Goal: Transaction & Acquisition: Purchase product/service

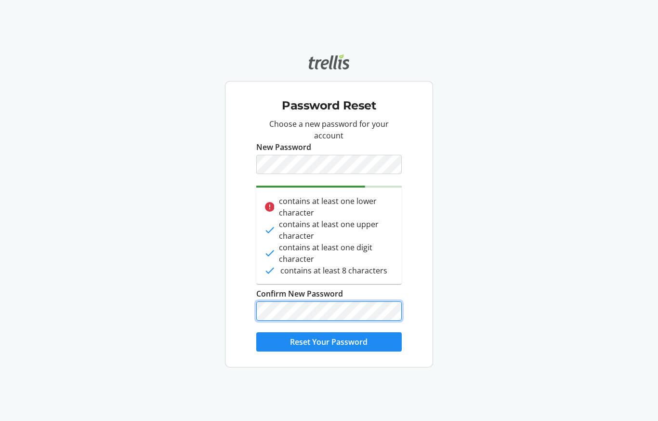
click at [329, 347] on button "Reset Your Password" at bounding box center [328, 341] width 145 height 19
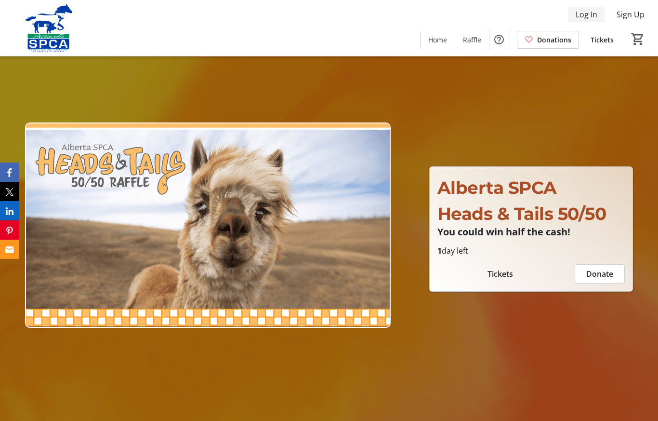
click at [587, 16] on span "Log In" at bounding box center [587, 15] width 22 height 12
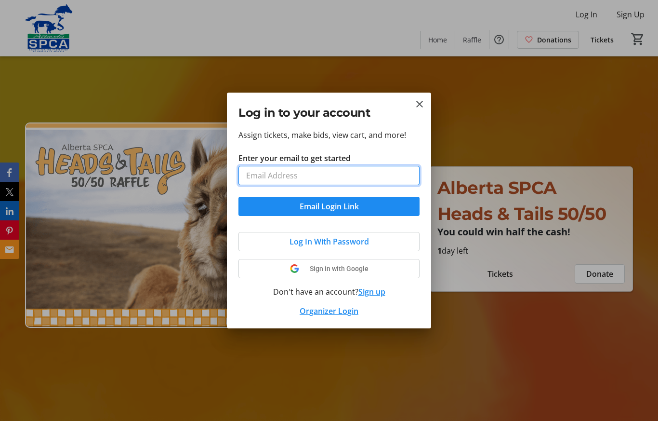
click at [366, 181] on input "Enter your email to get started" at bounding box center [328, 175] width 181 height 19
type input "[EMAIL_ADDRESS][PERSON_NAME][DOMAIN_NAME]"
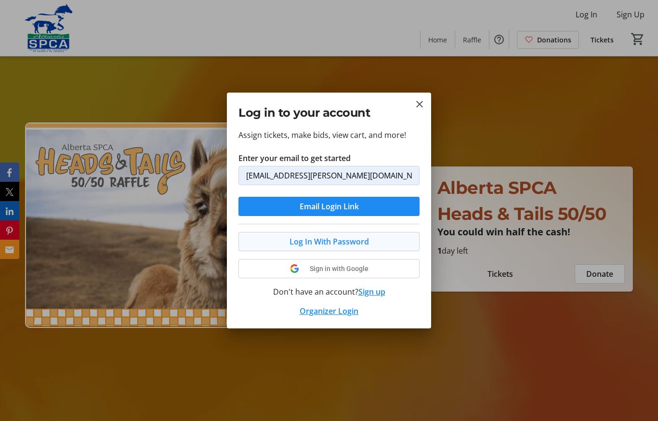
click at [381, 244] on span at bounding box center [329, 241] width 180 height 23
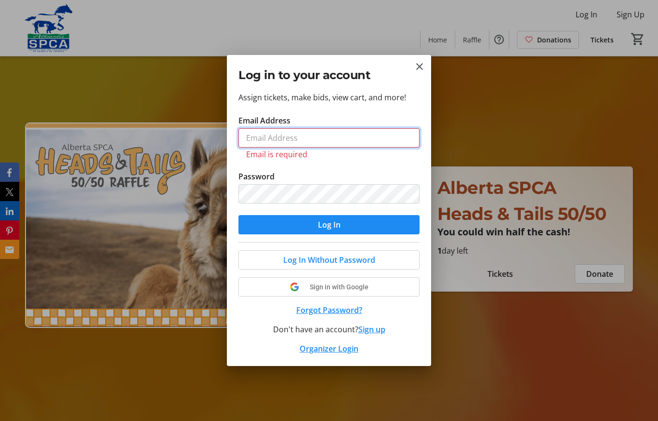
click at [330, 140] on input "Email Address" at bounding box center [328, 137] width 181 height 19
type input "L"
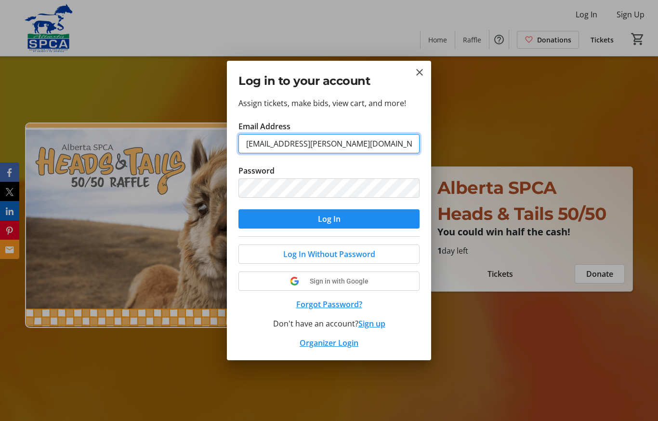
type input "[EMAIL_ADDRESS][PERSON_NAME][DOMAIN_NAME]"
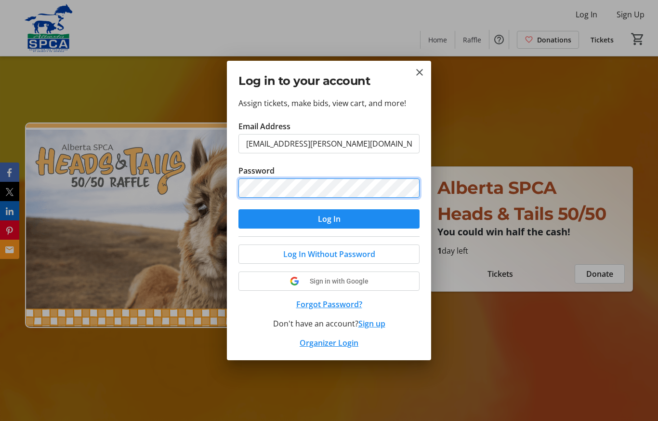
click at [329, 219] on button "Log In" at bounding box center [328, 218] width 181 height 19
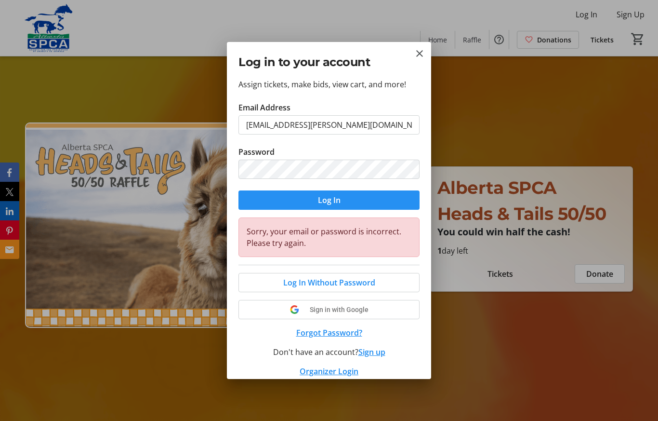
click at [353, 197] on span "submit" at bounding box center [328, 199] width 181 height 23
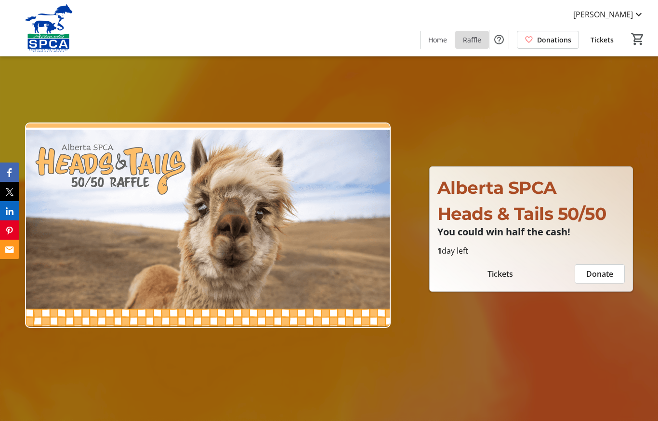
click at [474, 44] on span "Raffle" at bounding box center [472, 40] width 18 height 10
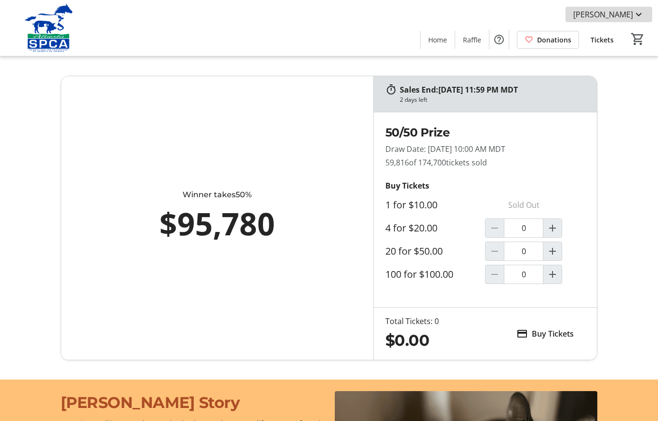
click at [641, 19] on mat-icon at bounding box center [639, 15] width 12 height 12
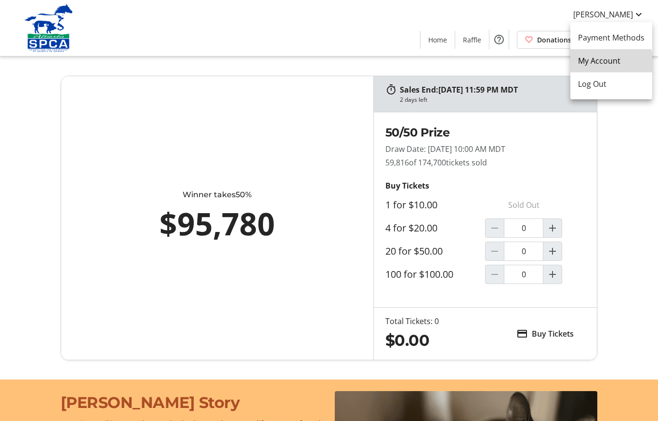
click at [612, 63] on span "My Account" at bounding box center [611, 61] width 66 height 12
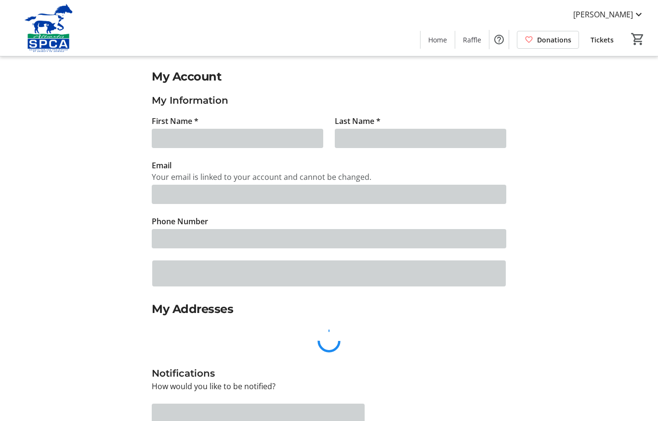
type input "Lorne"
type input "[PERSON_NAME]"
type input "[EMAIL_ADDRESS][PERSON_NAME][DOMAIN_NAME]"
type input "[PHONE_NUMBER]"
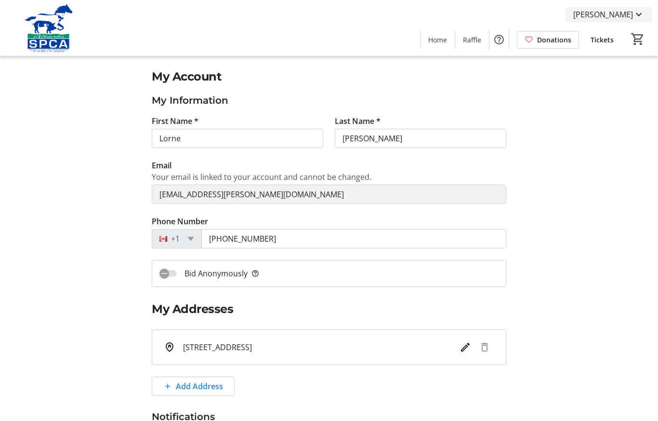
click at [637, 9] on mat-icon at bounding box center [639, 15] width 12 height 12
click at [589, 144] on div at bounding box center [329, 210] width 658 height 421
click at [612, 35] on span "Tickets" at bounding box center [602, 40] width 23 height 10
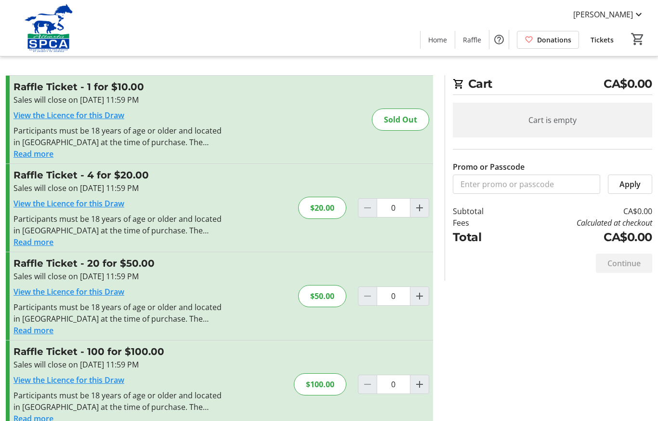
scroll to position [23, 0]
